Goal: Transaction & Acquisition: Obtain resource

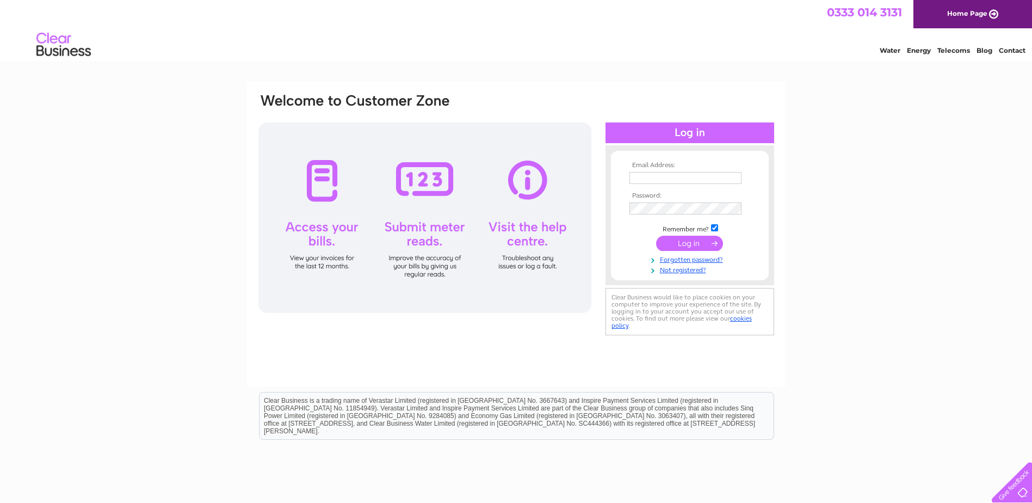
type input "accounts@dickieandmoore.com"
click at [691, 242] on input "submit" at bounding box center [689, 243] width 67 height 15
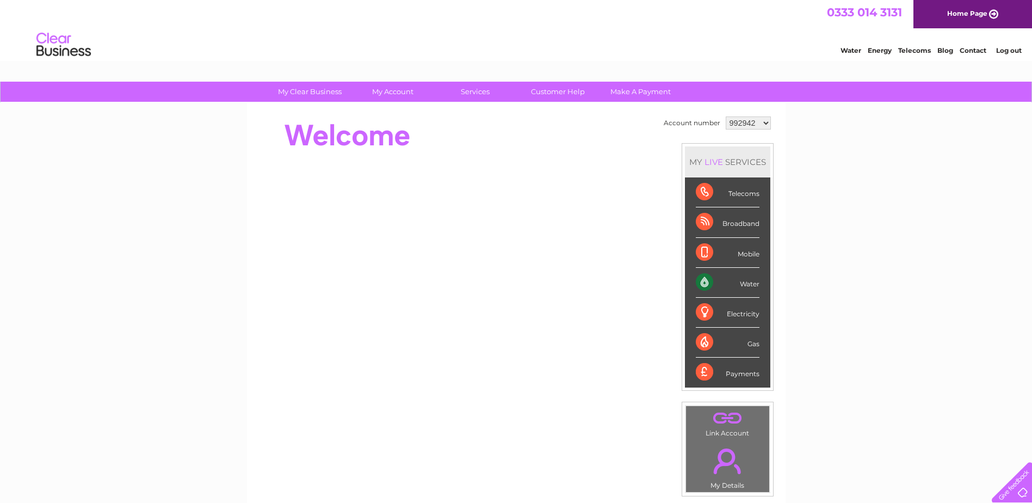
click at [756, 126] on select "992942 1034071" at bounding box center [748, 122] width 45 height 13
select select "1034071"
click at [726, 116] on select "992942 1034071" at bounding box center [748, 122] width 45 height 13
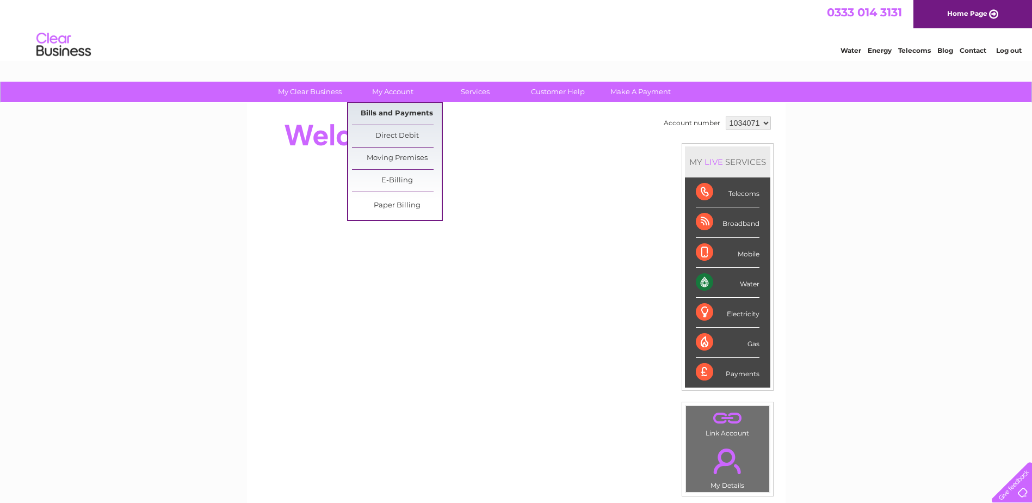
click at [383, 114] on link "Bills and Payments" at bounding box center [397, 114] width 90 height 22
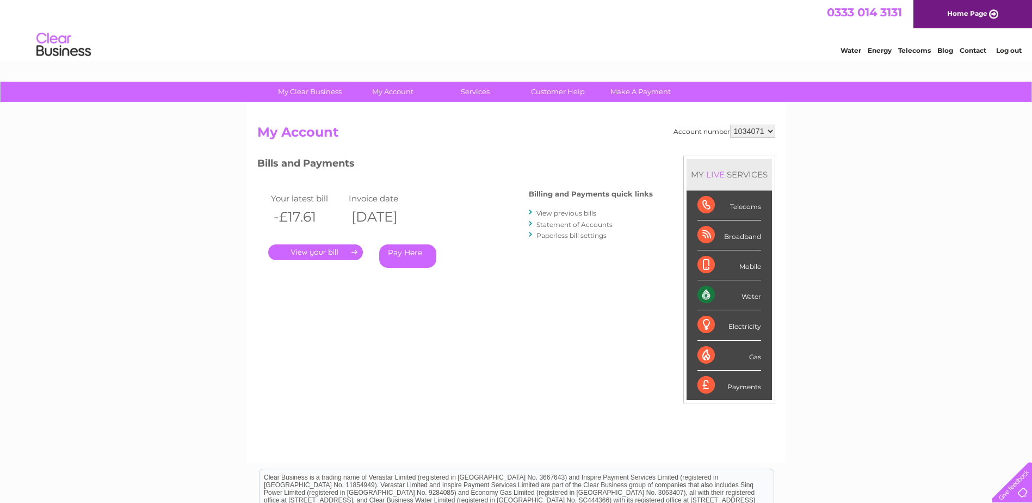
click at [340, 254] on link "." at bounding box center [315, 252] width 95 height 16
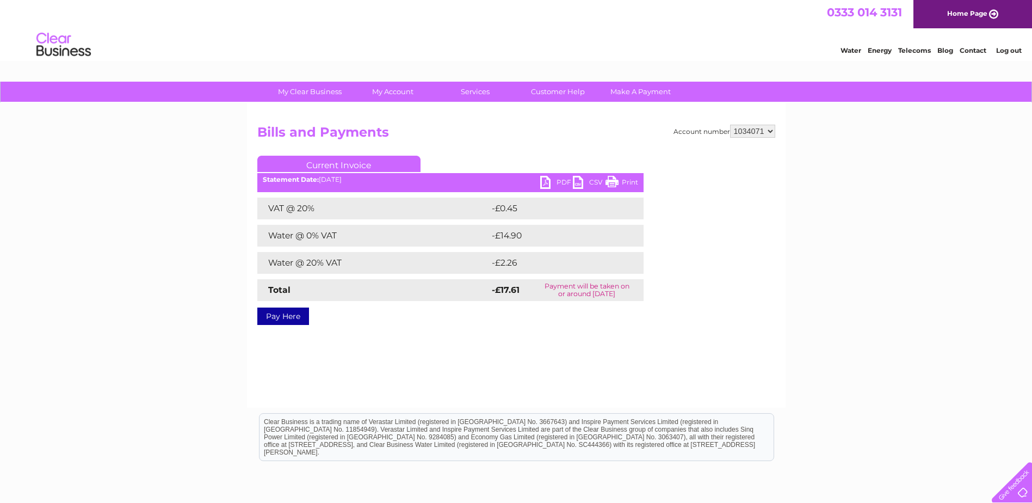
click at [549, 183] on link "PDF" at bounding box center [556, 184] width 33 height 16
